Goal: Complete application form

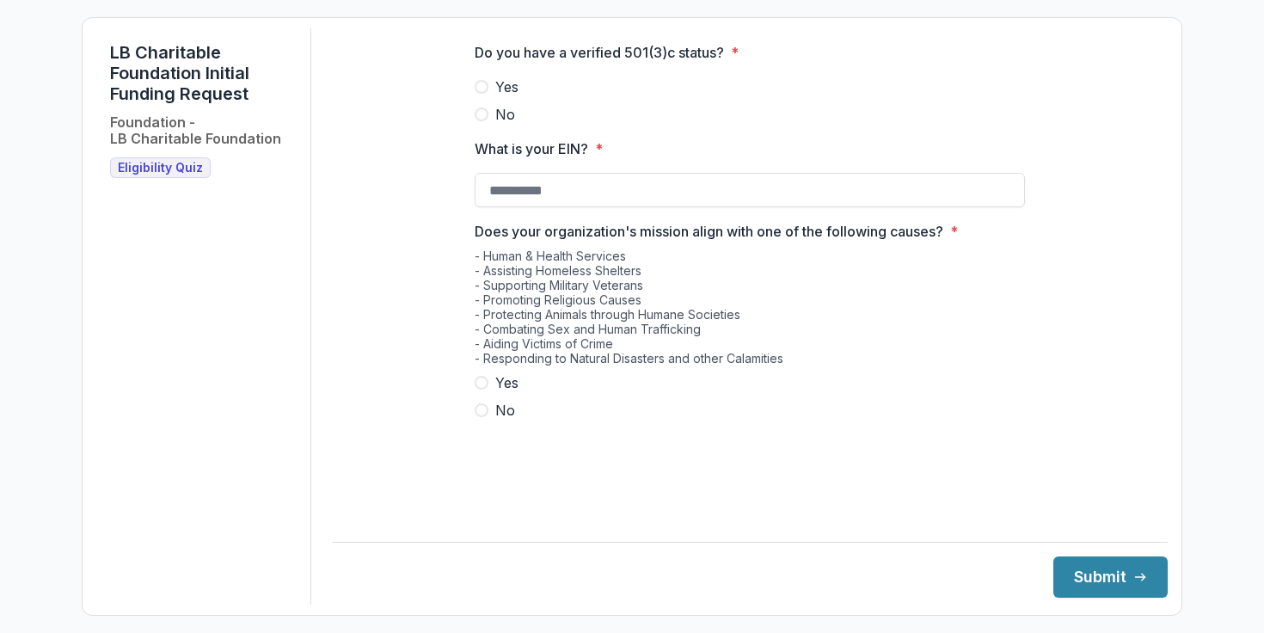
click at [482, 94] on span at bounding box center [482, 87] width 14 height 14
click at [571, 207] on input "What is your EIN? *" at bounding box center [750, 190] width 550 height 34
paste input "**********"
type input "**********"
click at [486, 390] on span at bounding box center [482, 383] width 14 height 14
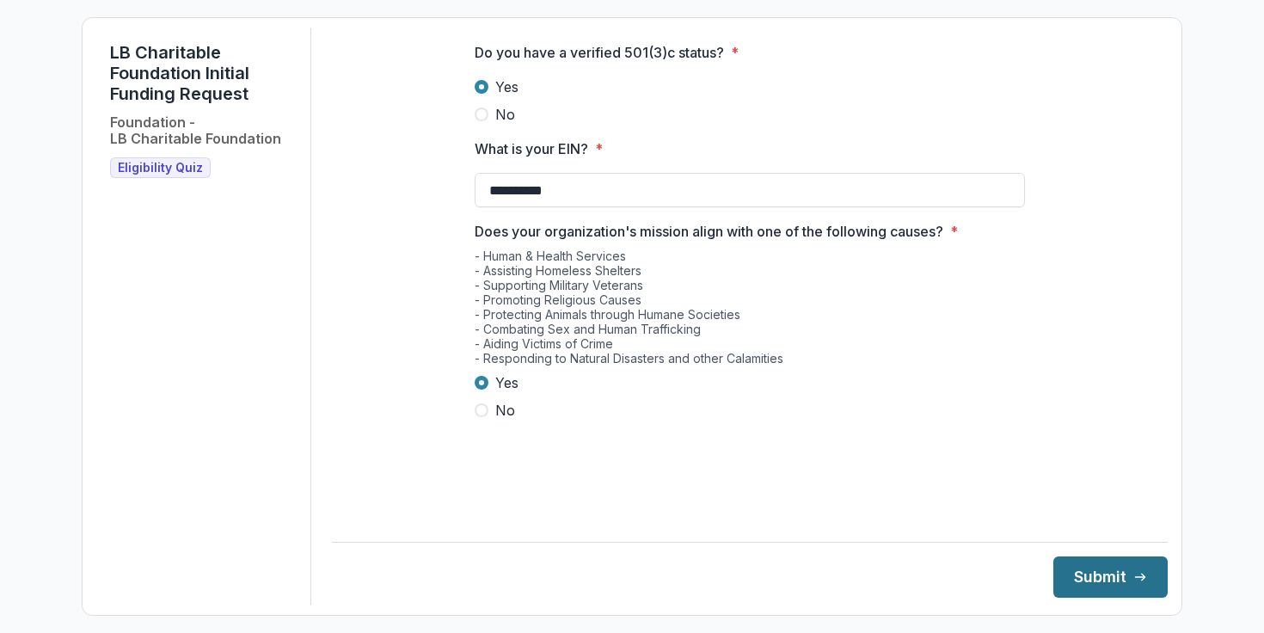
click at [1070, 576] on button "Submit" at bounding box center [1111, 576] width 114 height 41
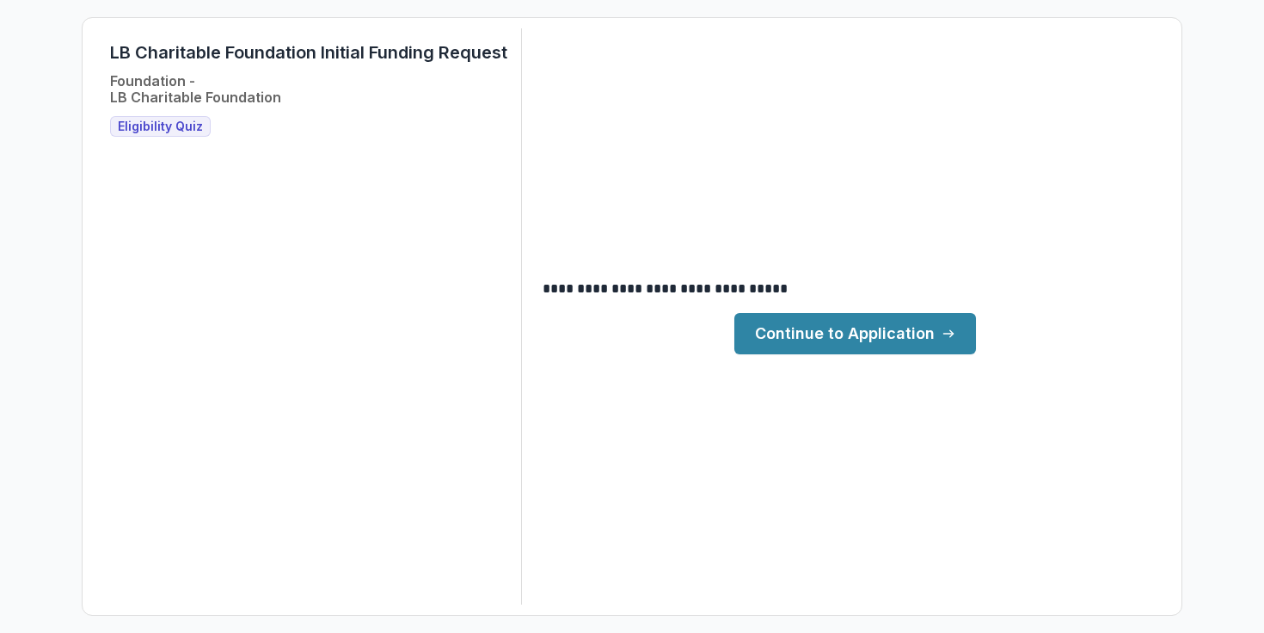
click at [853, 342] on link "Continue to Application" at bounding box center [855, 333] width 242 height 41
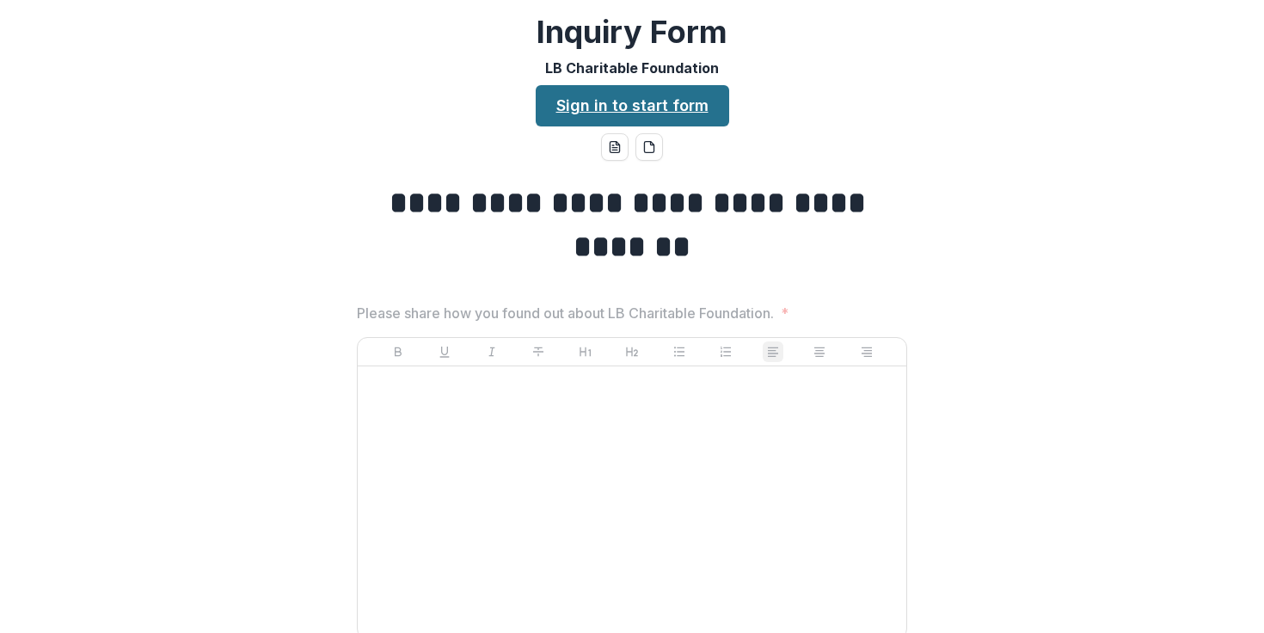
click at [679, 115] on link "Sign in to start form" at bounding box center [633, 105] width 194 height 41
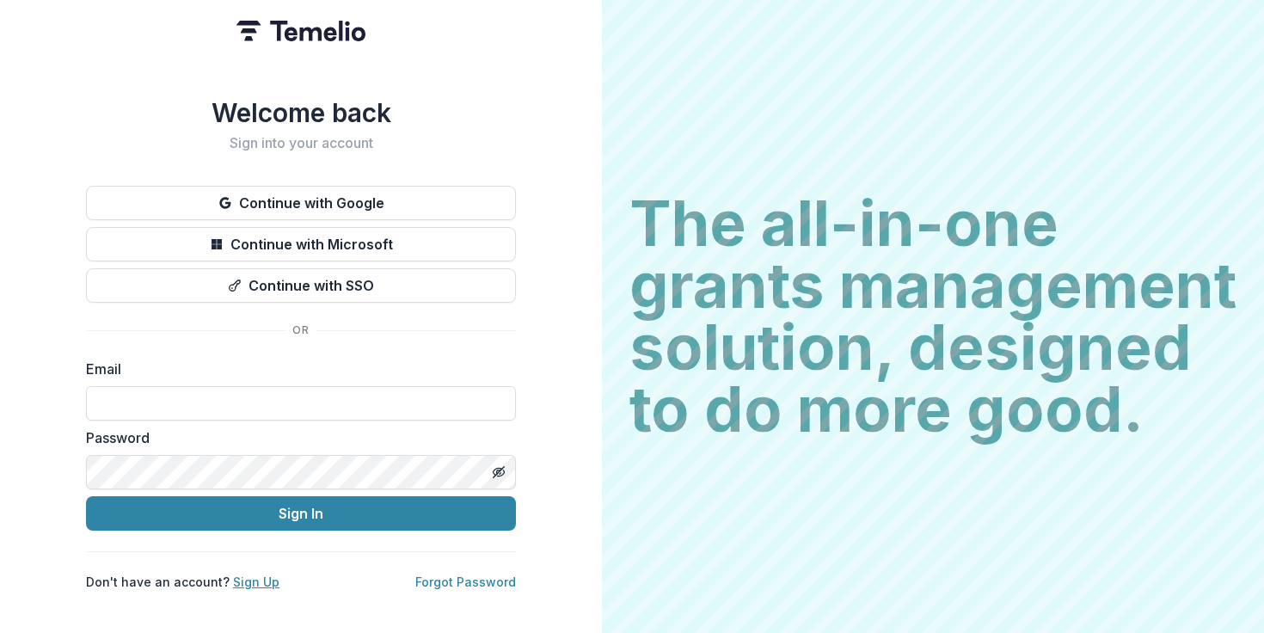
click at [251, 574] on link "Sign Up" at bounding box center [256, 581] width 46 height 15
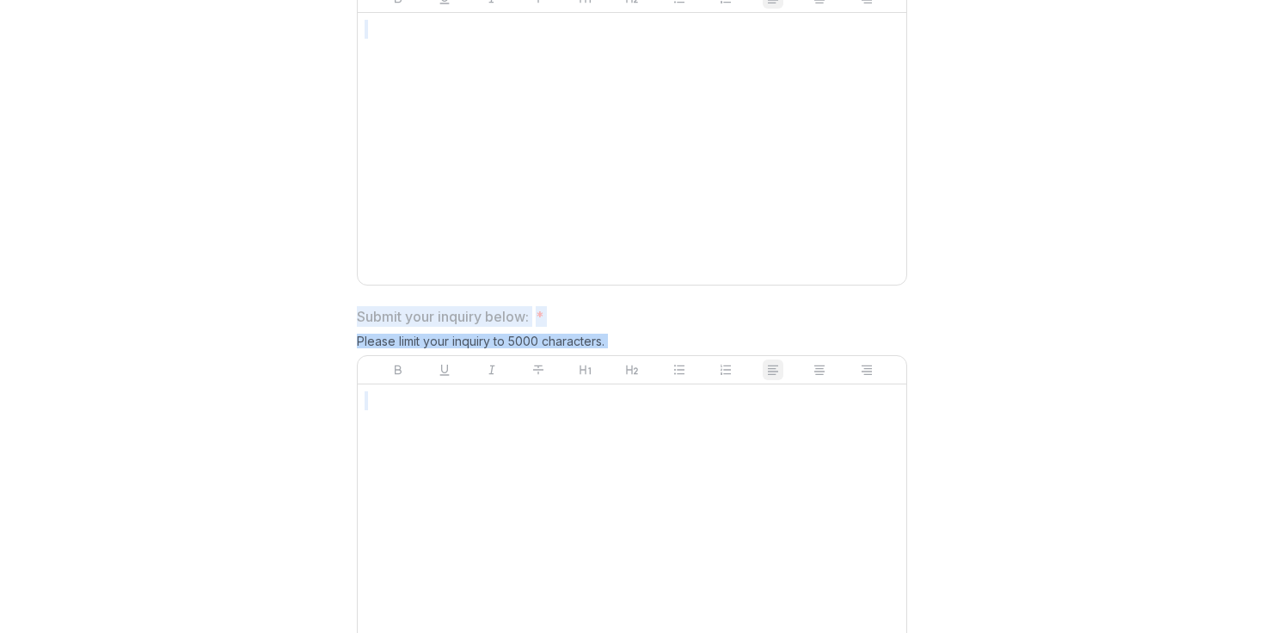
scroll to position [1054, 0]
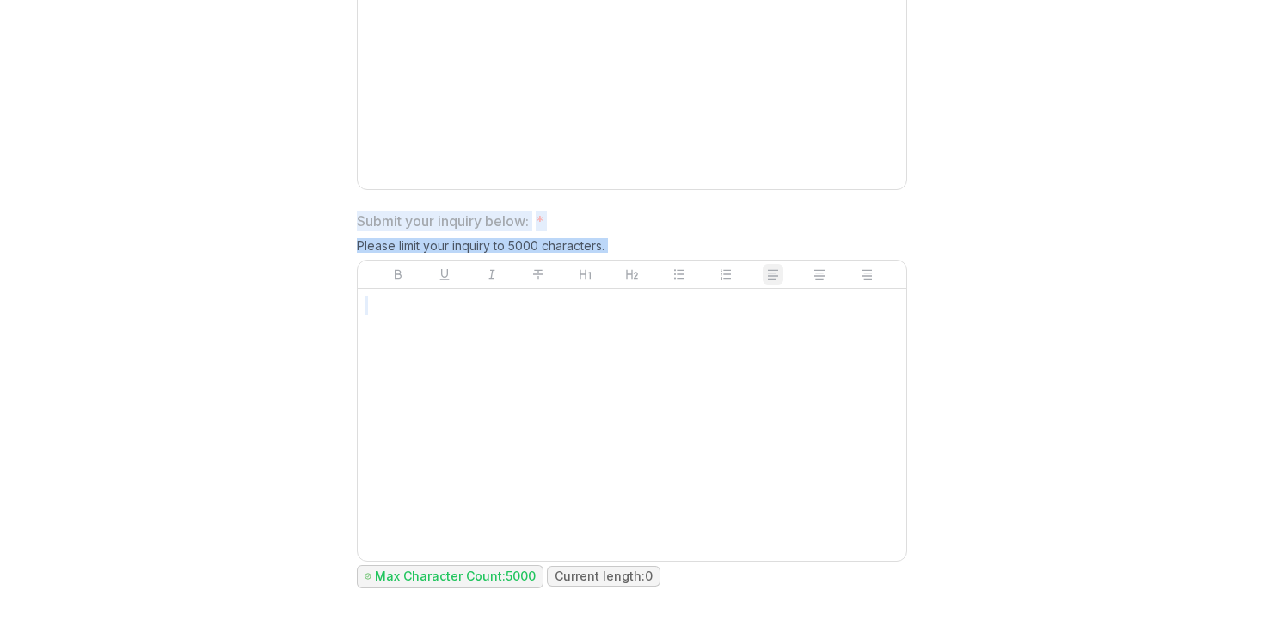
drag, startPoint x: 353, startPoint y: 320, endPoint x: 803, endPoint y: 480, distance: 478.2
copy div "Please share how you found out about LB Charitable Foundation. * Organization N…"
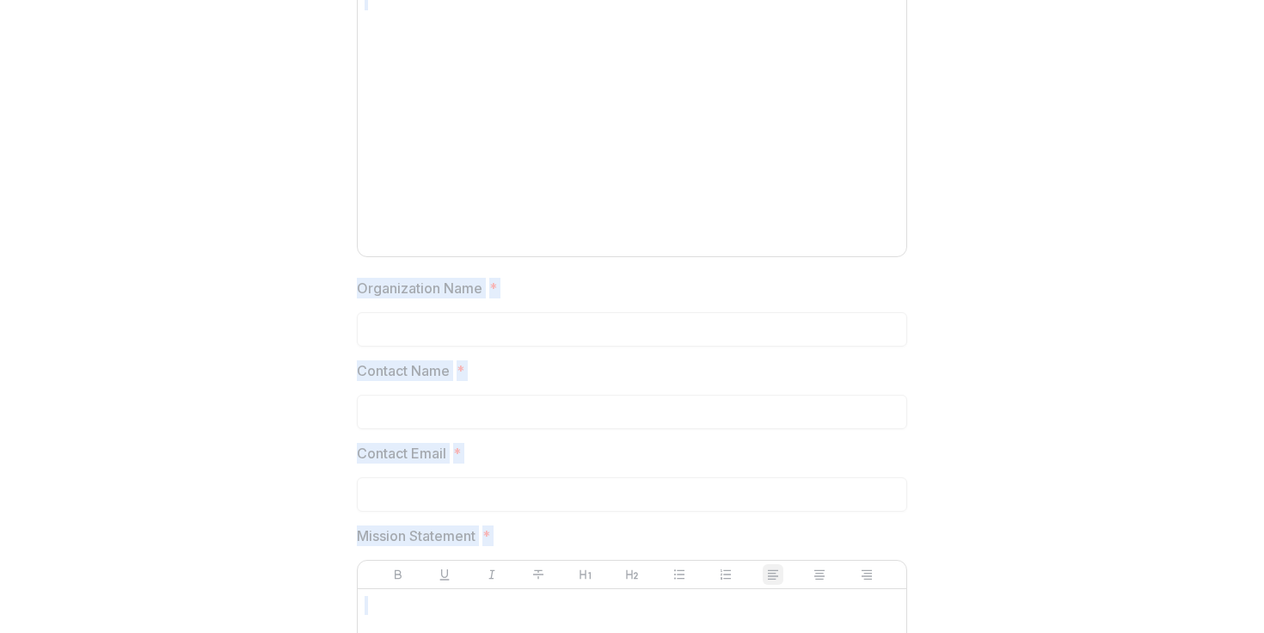
scroll to position [0, 0]
